Goal: Task Accomplishment & Management: Manage account settings

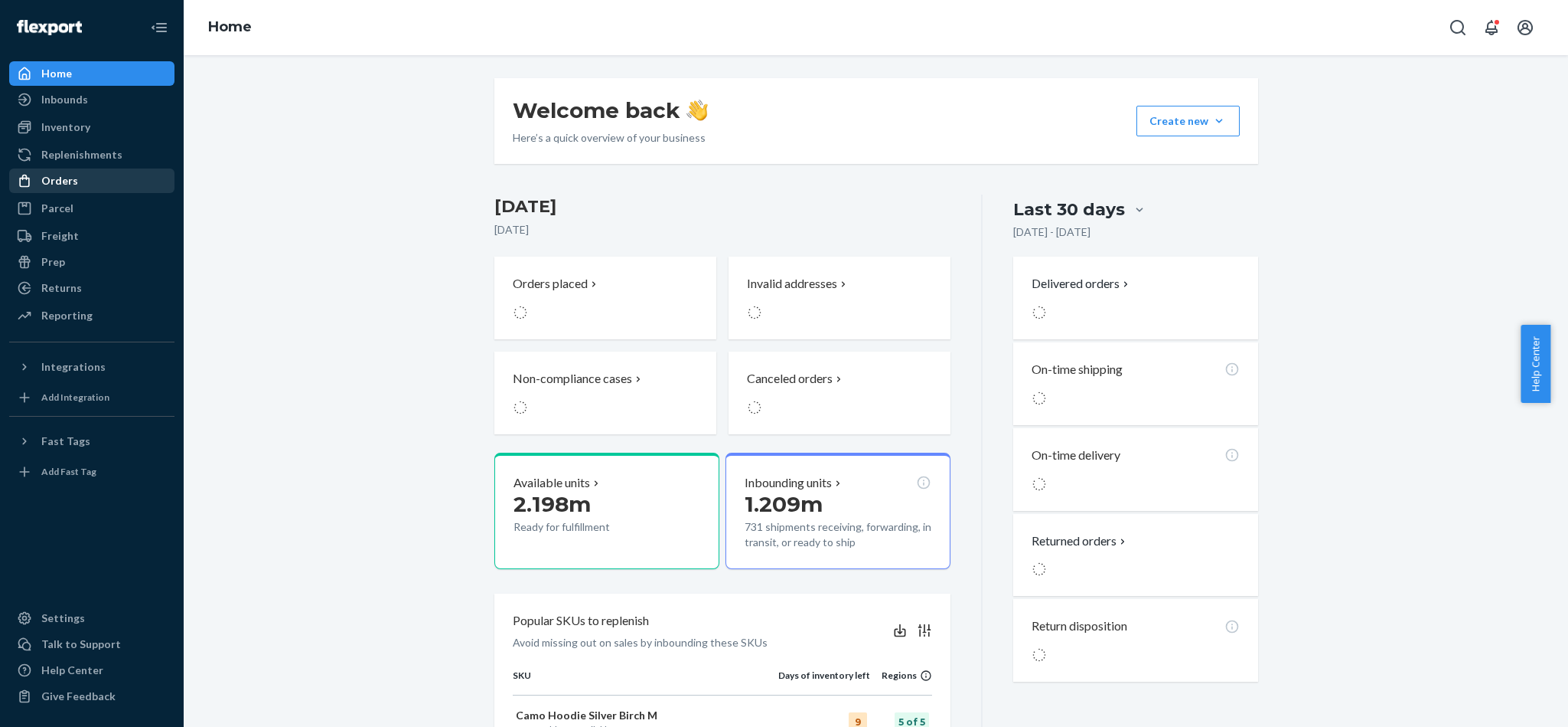
click at [88, 174] on div "Orders" at bounding box center [91, 180] width 162 height 22
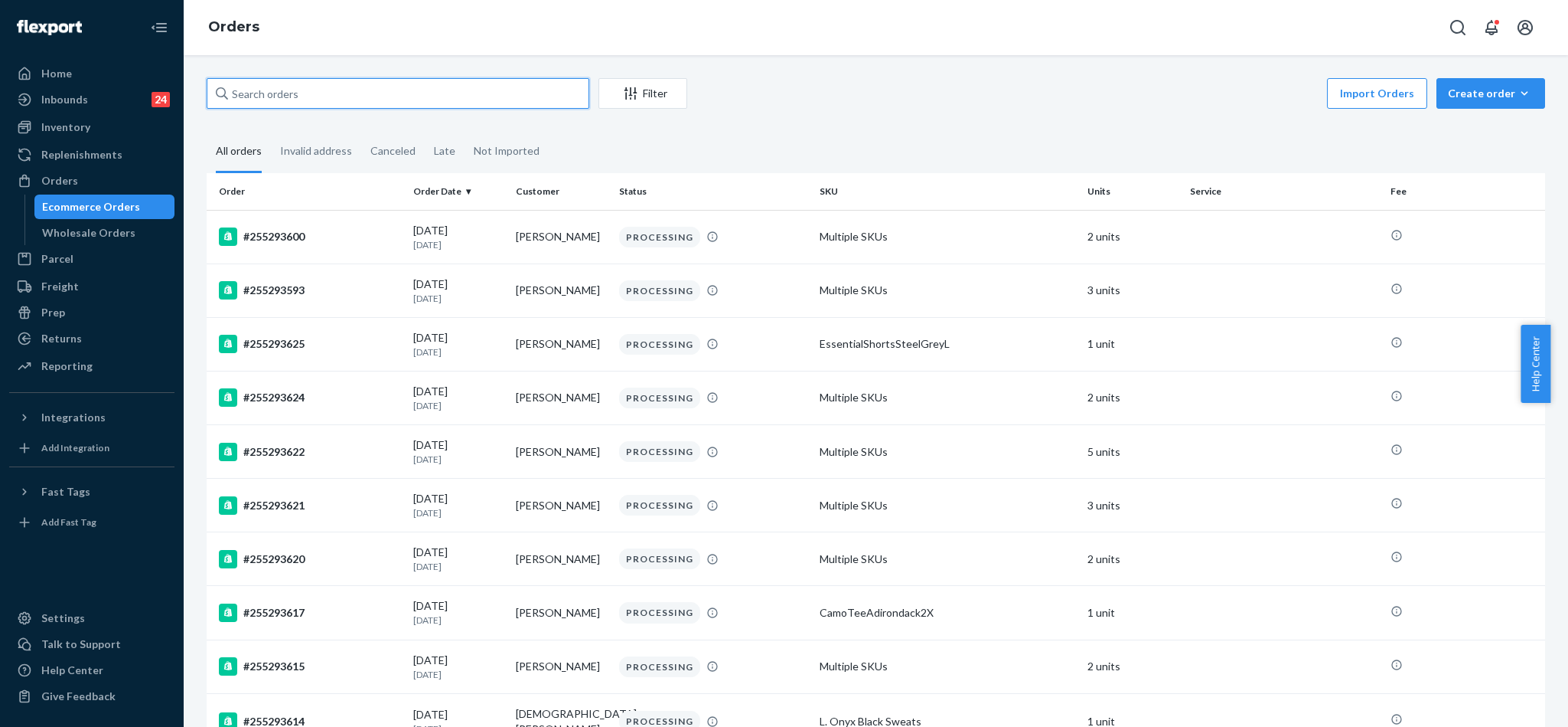
click at [443, 99] on input "text" at bounding box center [397, 93] width 382 height 31
paste input "H1ZDE__UEL"
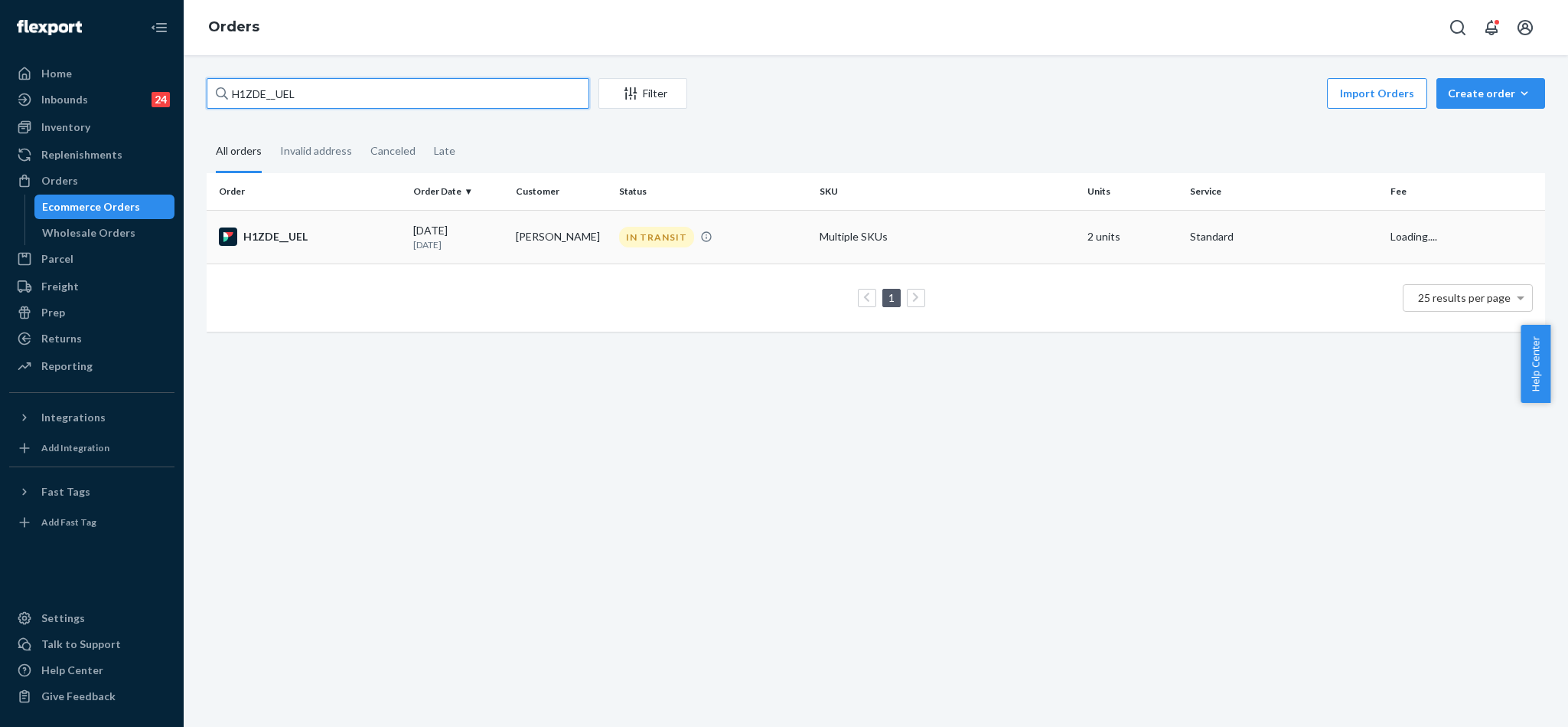
type input "H1ZDE__UEL"
click at [258, 234] on div "H1ZDE__UEL" at bounding box center [309, 236] width 182 height 18
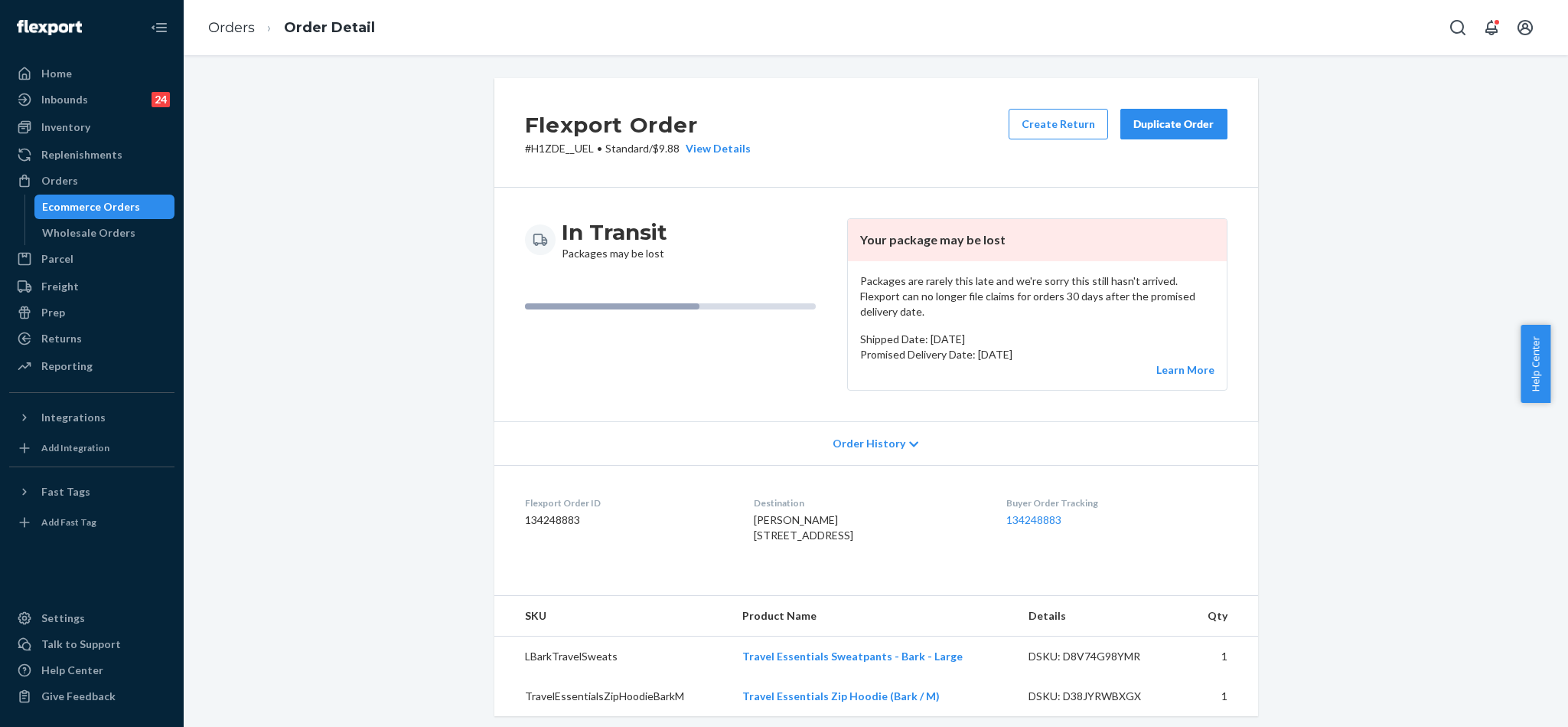
click at [1171, 118] on div "Duplicate Order" at bounding box center [1173, 125] width 81 height 16
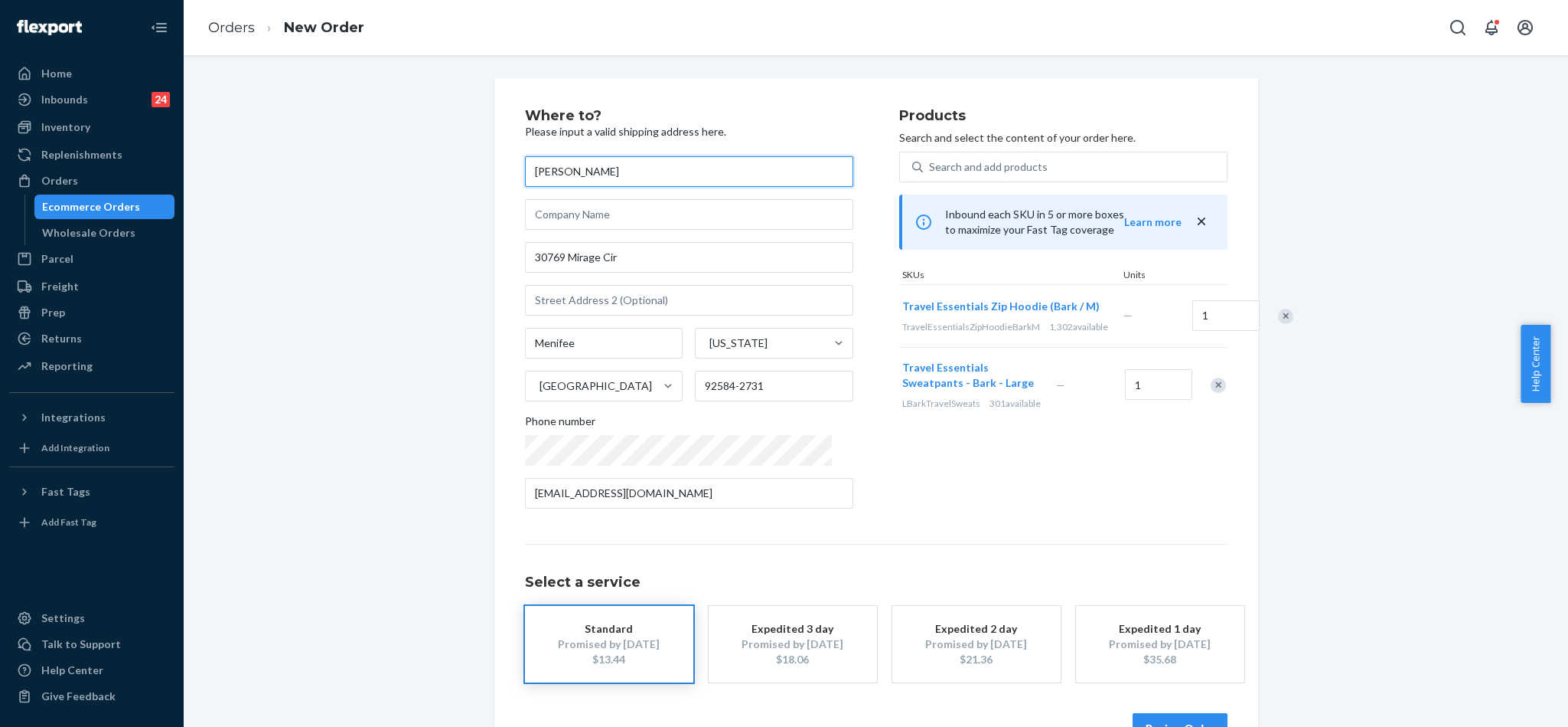
scroll to position [47, 0]
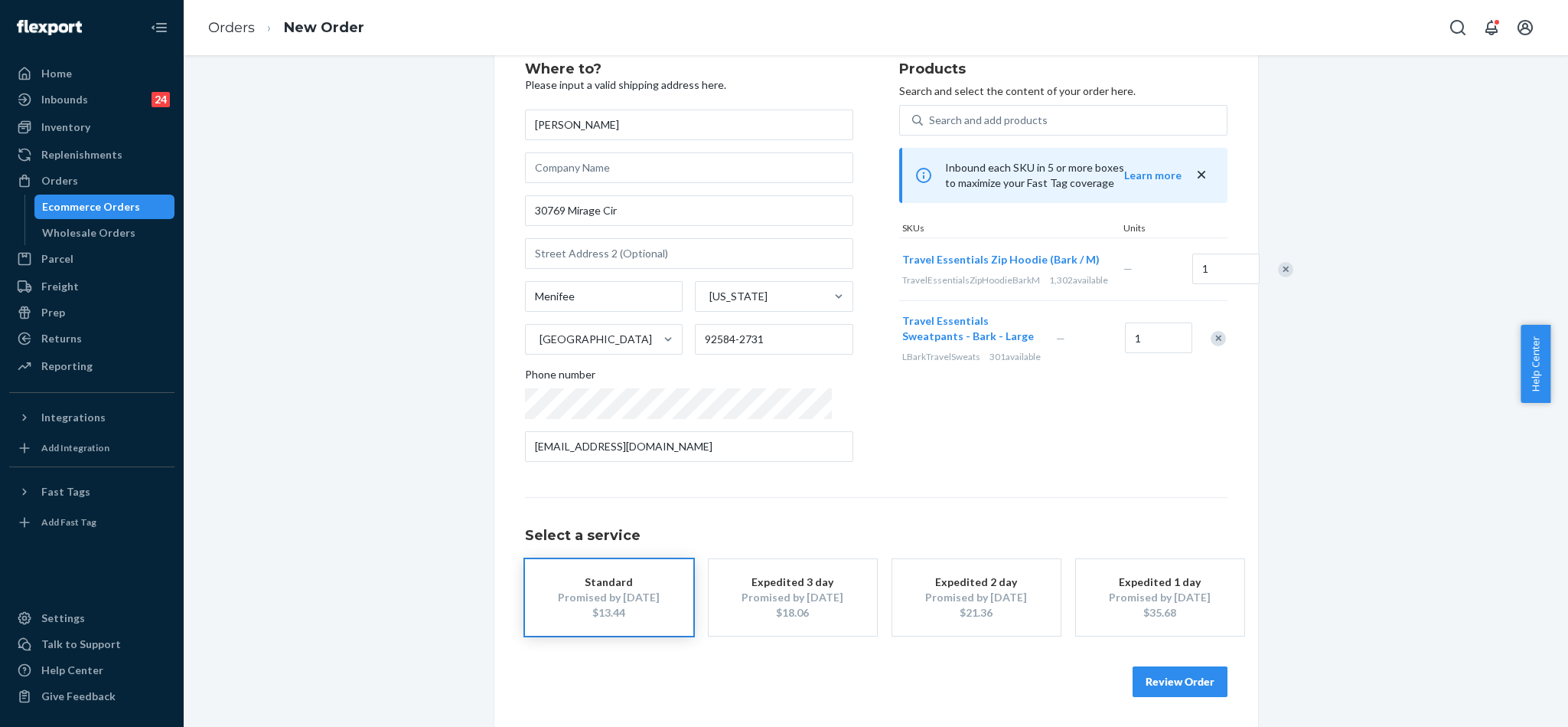
click at [1186, 680] on button "Review Order" at bounding box center [1179, 681] width 95 height 31
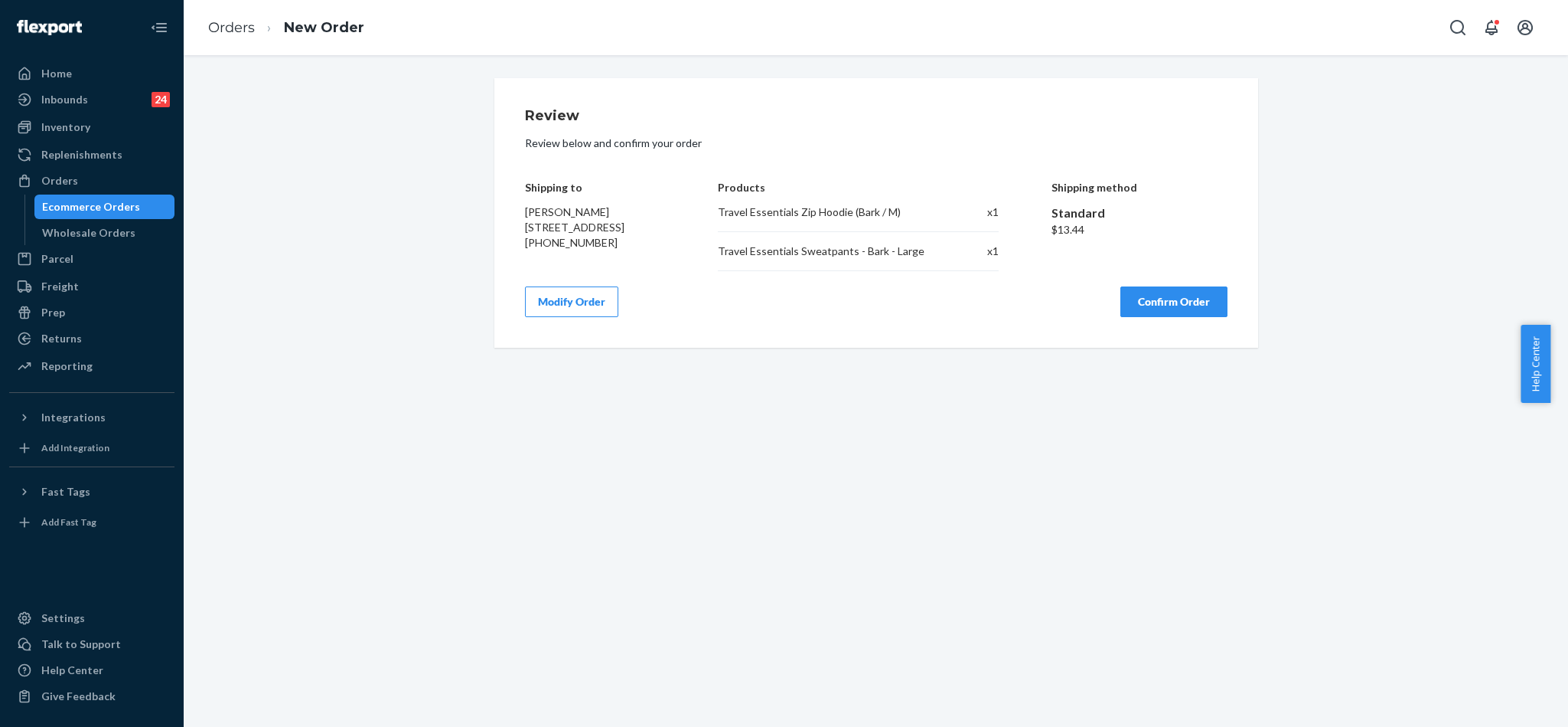
click at [1173, 299] on button "Confirm Order" at bounding box center [1173, 302] width 107 height 31
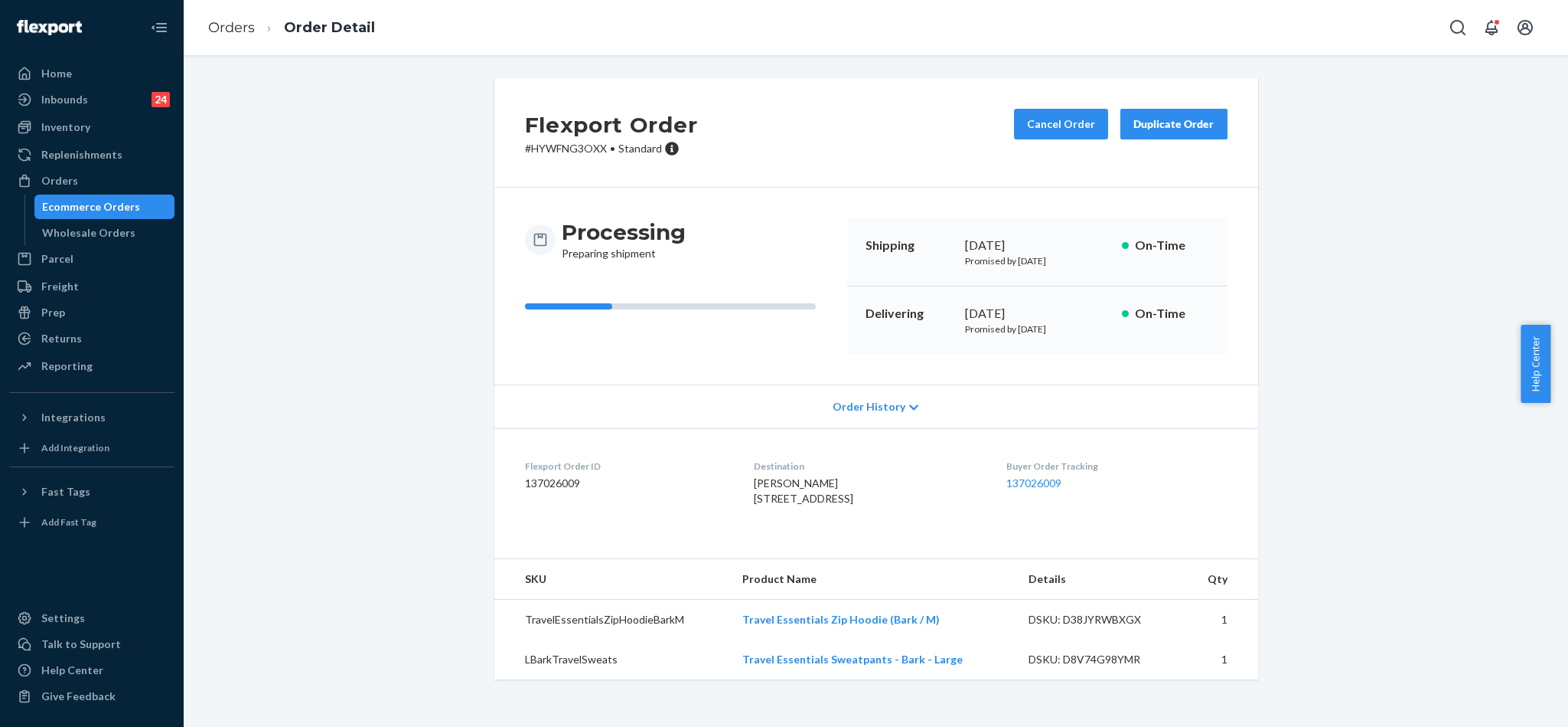
click at [572, 150] on p "# HYWFNG3OXX • Standard" at bounding box center [612, 149] width 173 height 16
copy p "HYWFNG3OXX"
drag, startPoint x: 738, startPoint y: 499, endPoint x: 875, endPoint y: 513, distance: 137.7
click at [875, 506] on div "[PERSON_NAME] [STREET_ADDRESS]" at bounding box center [868, 490] width 228 height 31
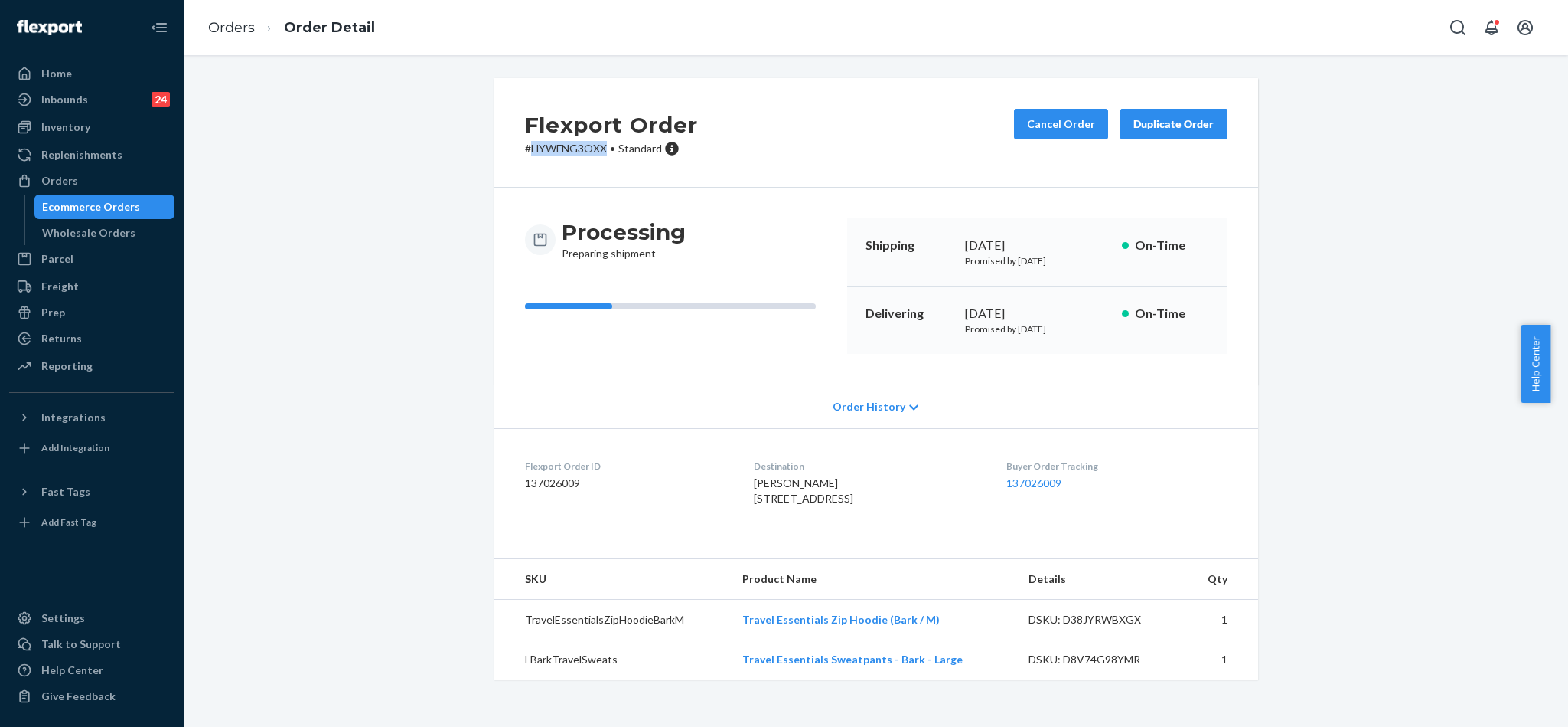
copy span "[STREET_ADDRESS]"
drag, startPoint x: 932, startPoint y: 652, endPoint x: 744, endPoint y: 655, distance: 188.0
click at [744, 640] on td "Travel Essentials Zip Hoodie (Bark / M)" at bounding box center [873, 620] width 287 height 41
copy link "Travel Essentials Zip Hoodie (Bark / M)"
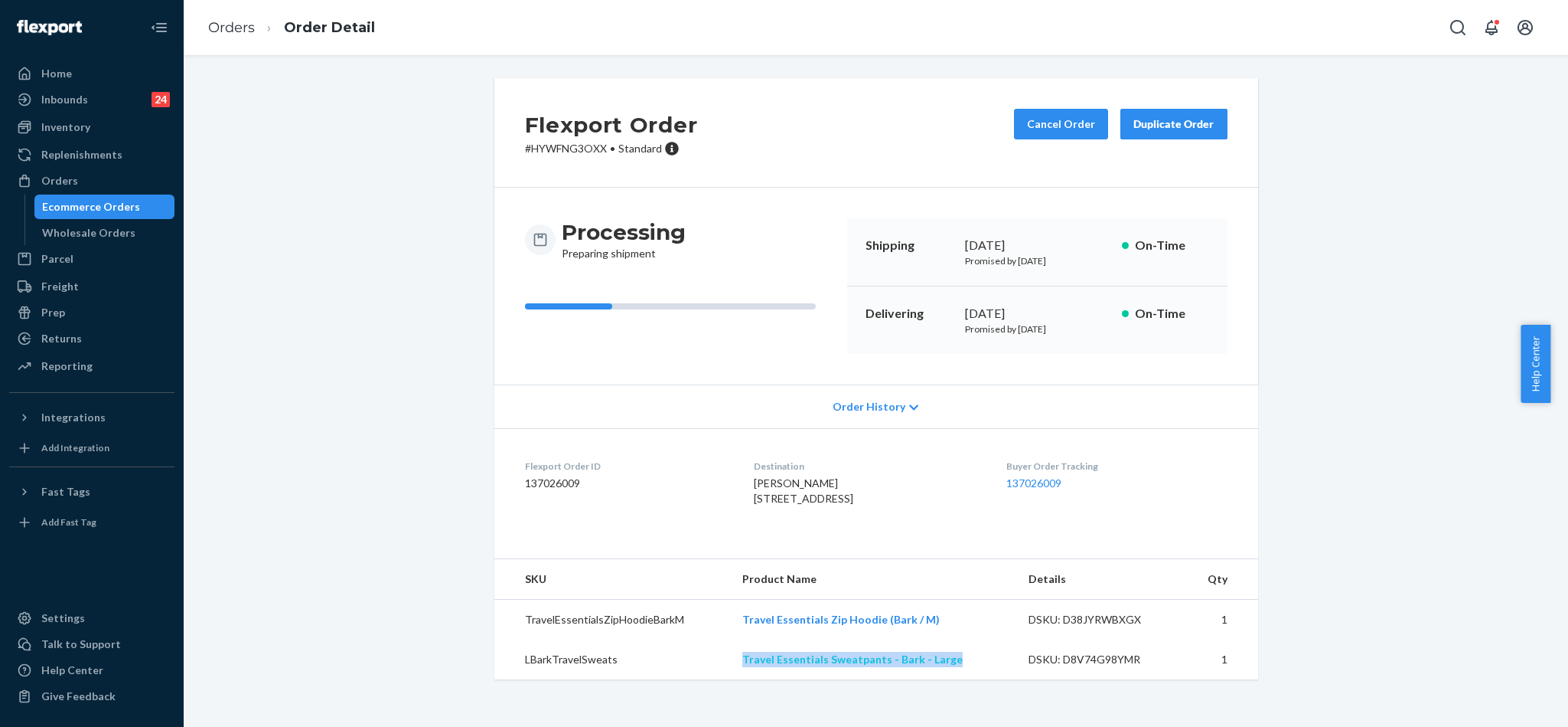
drag, startPoint x: 948, startPoint y: 692, endPoint x: 741, endPoint y: 688, distance: 207.0
click at [741, 679] on td "Travel Essentials Sweatpants - Bark - Large" at bounding box center [873, 659] width 287 height 40
copy link "Travel Essentials Sweatpants - Bark - Large"
